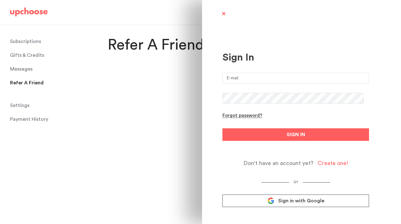
click at [318, 203] on span "Sign in with Google" at bounding box center [301, 200] width 46 height 6
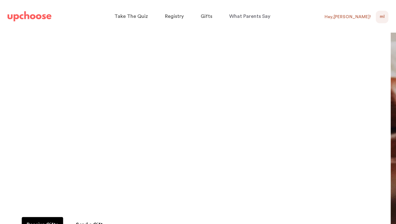
click at [380, 18] on span "ML" at bounding box center [381, 17] width 5 height 8
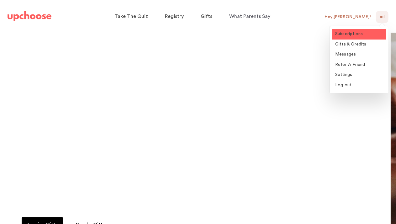
click at [361, 36] on span "Subscriptions" at bounding box center [349, 34] width 28 height 4
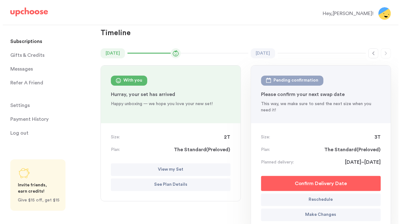
scroll to position [63, 0]
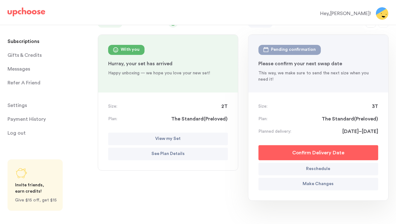
click at [333, 182] on p "Make Changes" at bounding box center [318, 184] width 31 height 8
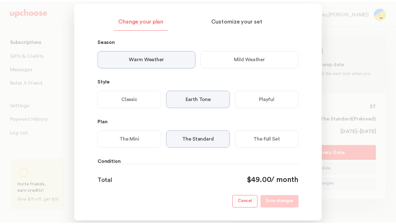
scroll to position [137, 0]
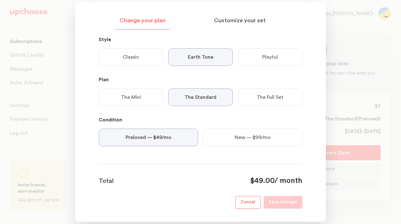
click at [255, 200] on p "Cancel" at bounding box center [248, 202] width 15 height 8
